Goal: Find specific page/section: Find specific page/section

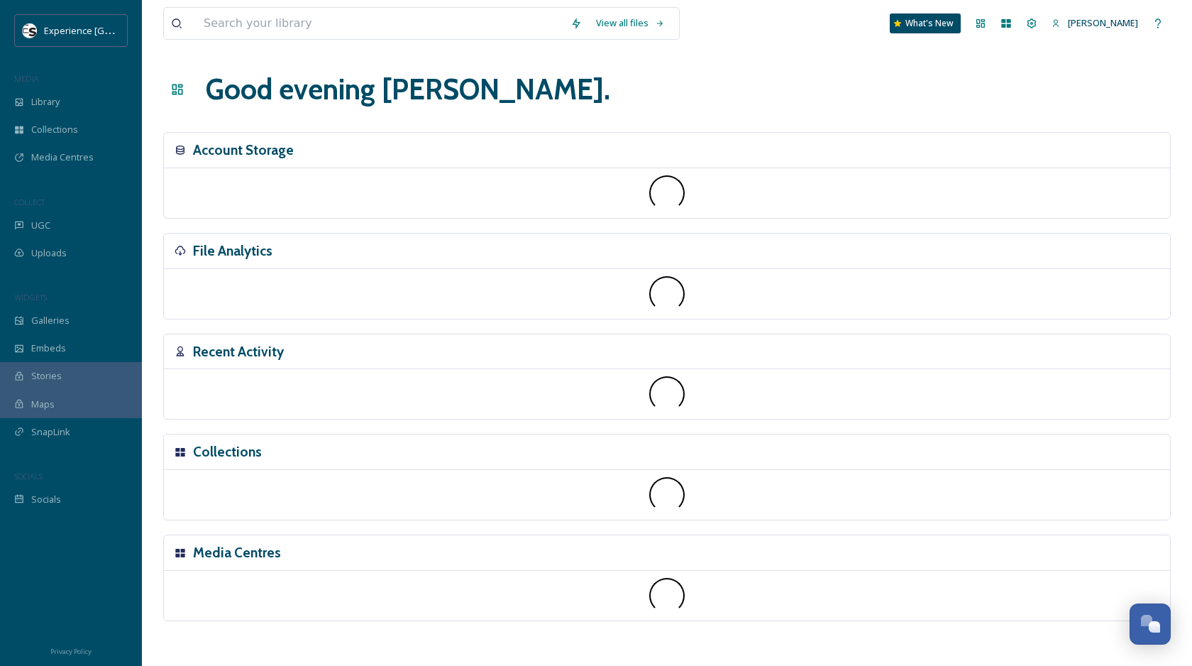
click at [278, 233] on div "File Analytics" at bounding box center [667, 250] width 1006 height 35
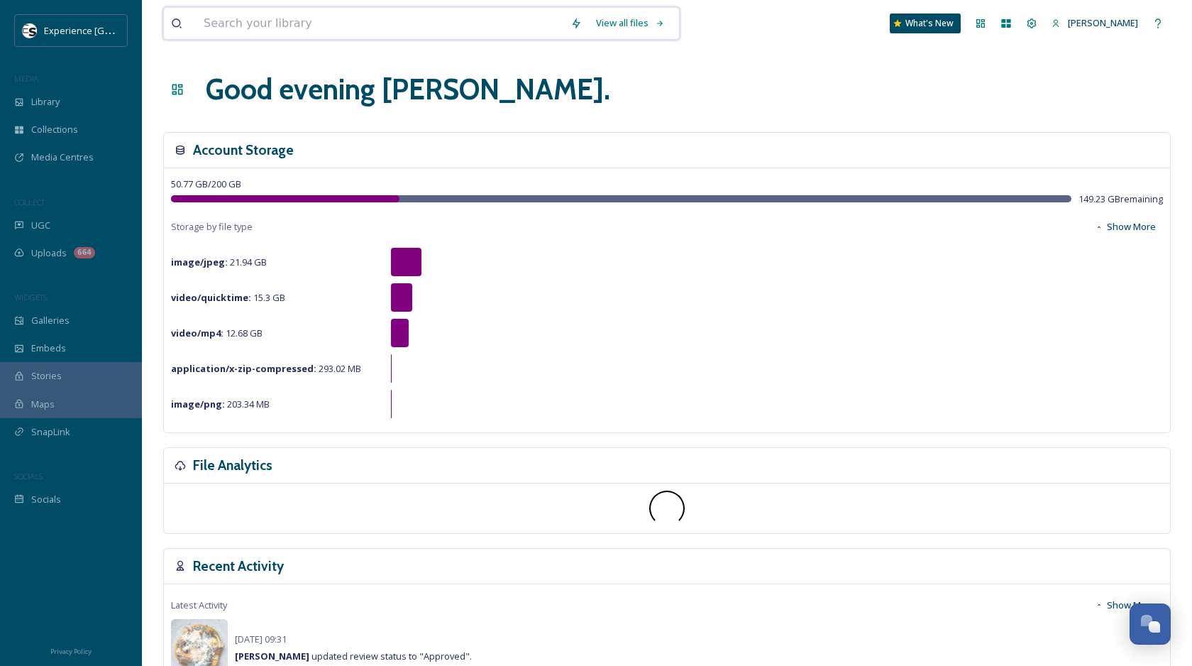
click at [253, 30] on input at bounding box center [380, 23] width 367 height 31
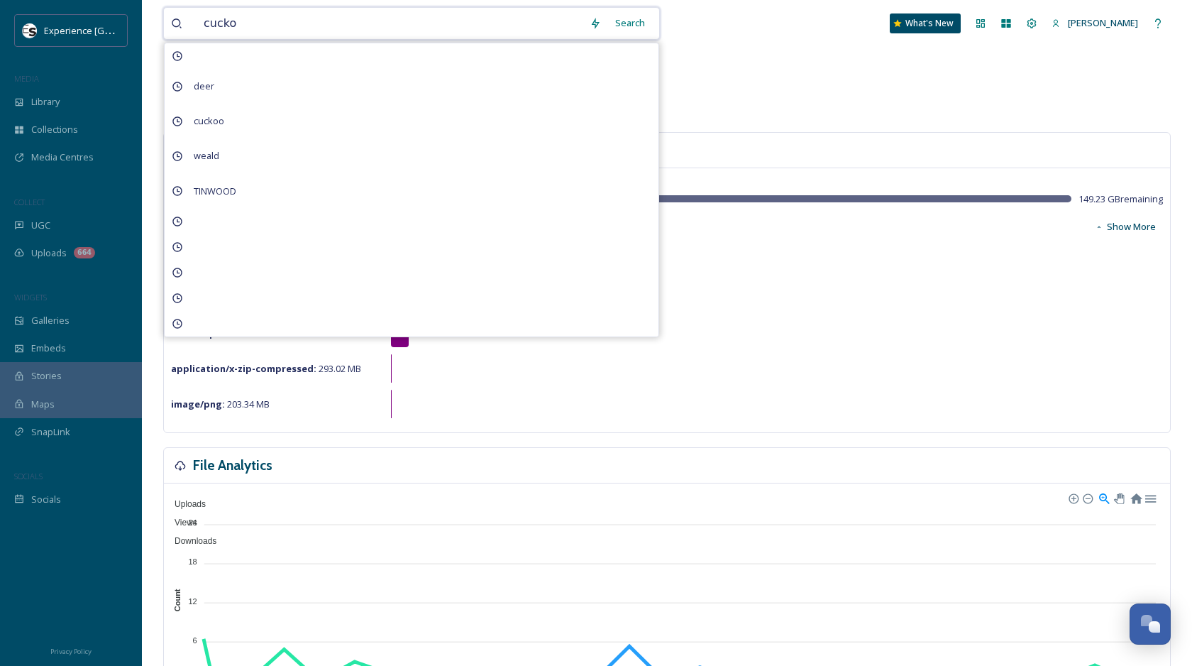
type input "cuckoo"
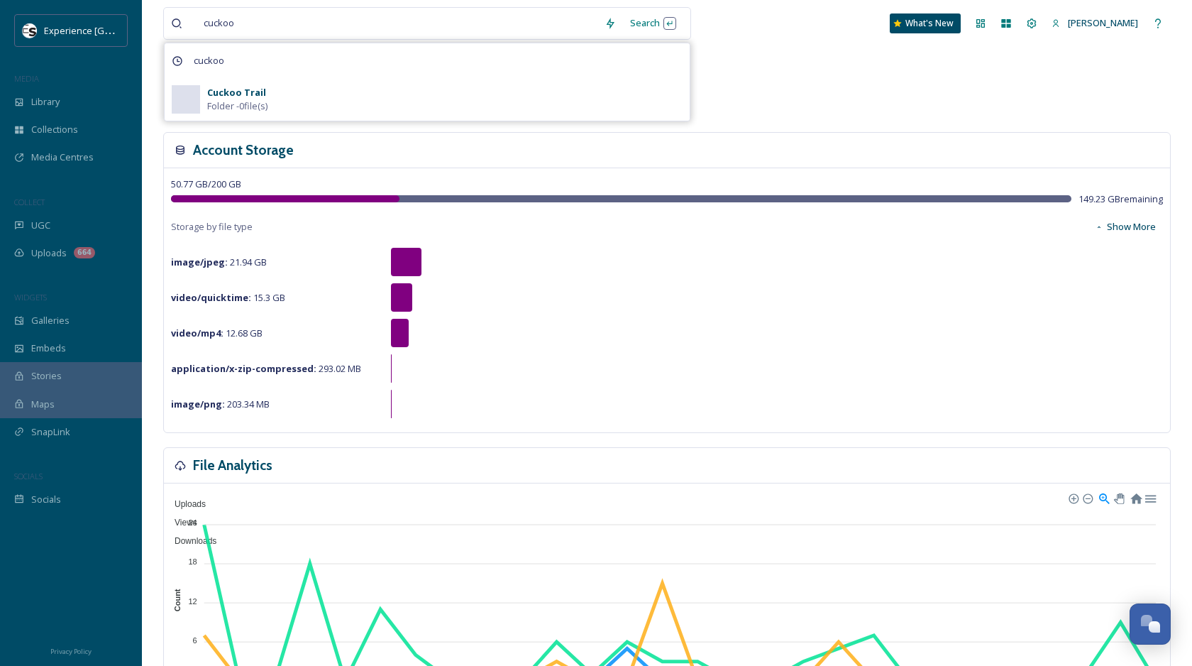
click at [422, 97] on div "Cuckoo Trail Folder - 0 file(s)" at bounding box center [445, 99] width 476 height 27
